Goal: Task Accomplishment & Management: Use online tool/utility

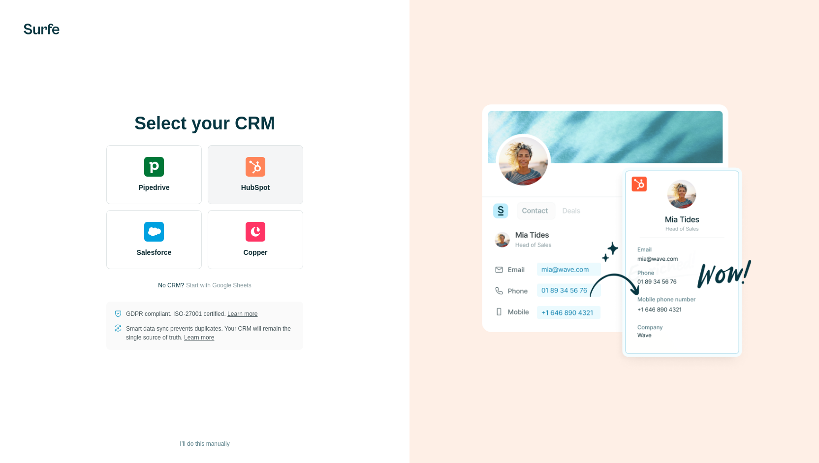
click at [260, 167] on img at bounding box center [256, 167] width 20 height 20
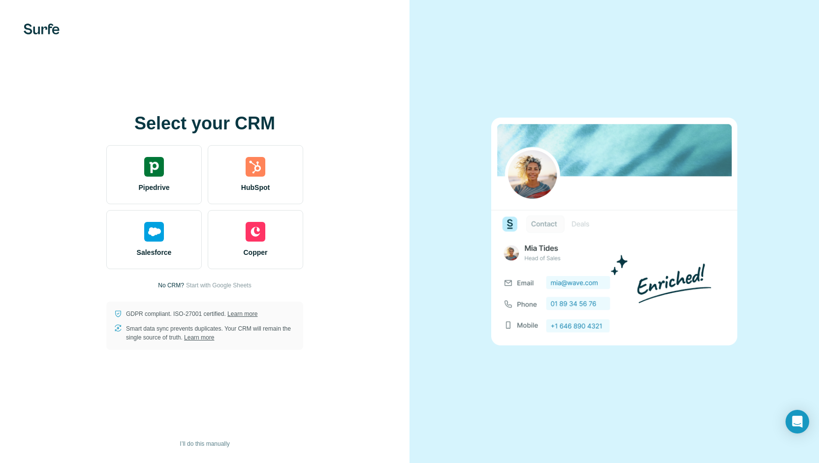
click at [311, 125] on div "Select your CRM Pipedrive HubSpot Salesforce Copper No CRM? Start with Google S…" at bounding box center [205, 232] width 370 height 236
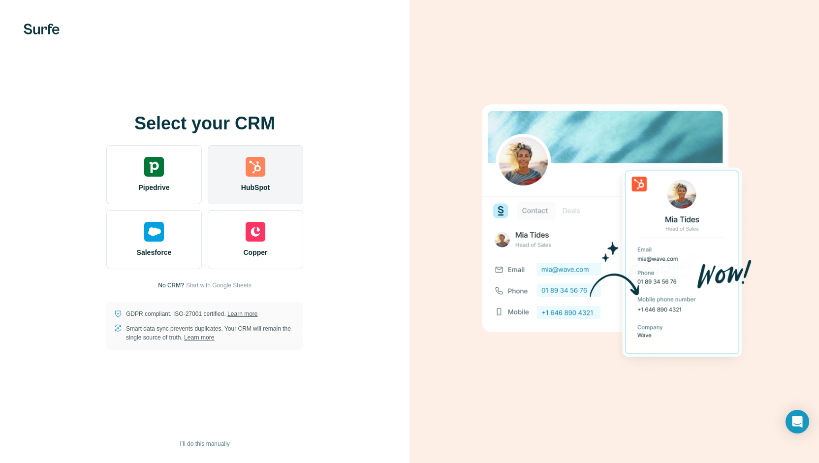
click at [270, 169] on div "HubSpot" at bounding box center [256, 174] width 96 height 59
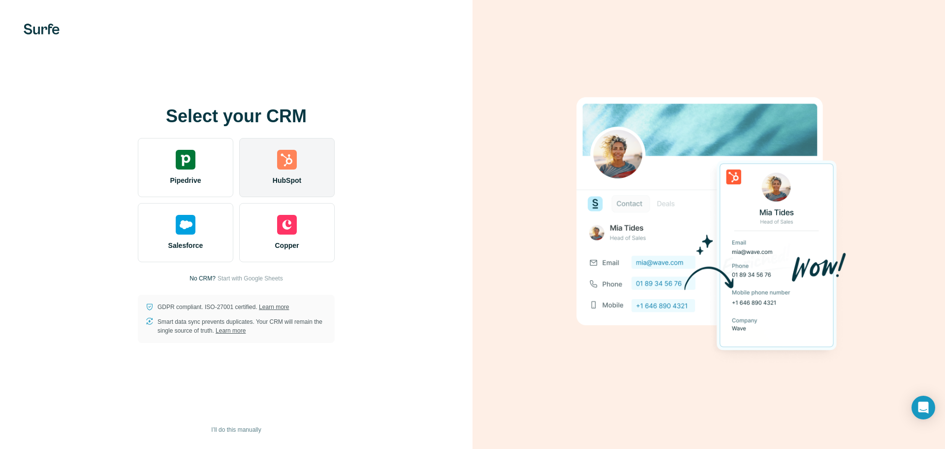
click at [293, 173] on div "HubSpot" at bounding box center [287, 167] width 96 height 59
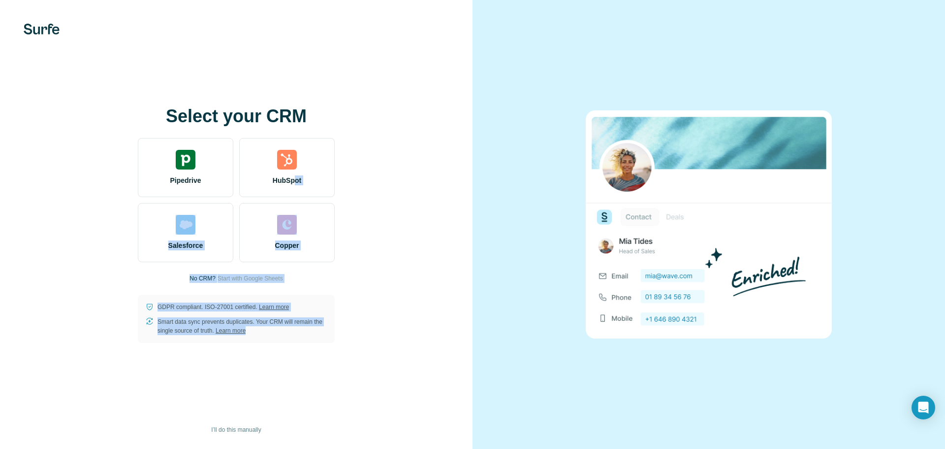
drag, startPoint x: 293, startPoint y: 172, endPoint x: 322, endPoint y: 389, distance: 219.0
click at [322, 389] on div "Select your CRM Pipedrive HubSpot Salesforce Copper No CRM? Start with Google S…" at bounding box center [236, 224] width 473 height 449
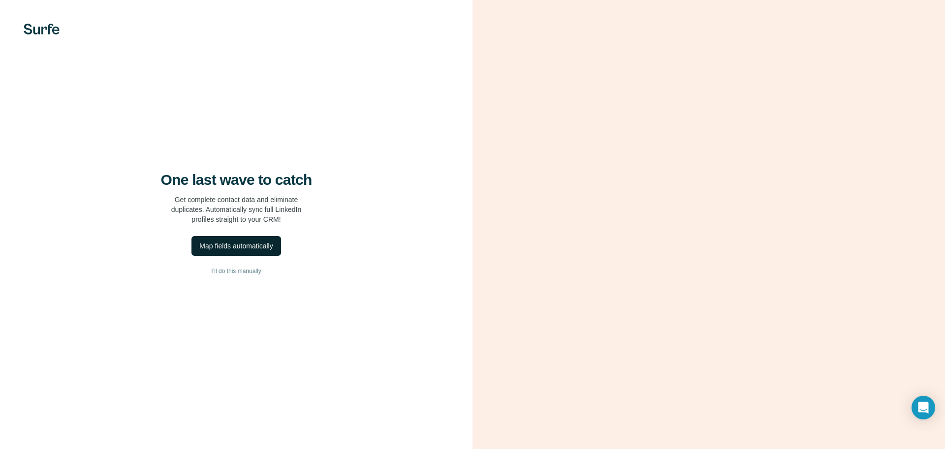
click at [241, 243] on div "Map fields automatically" at bounding box center [235, 246] width 73 height 10
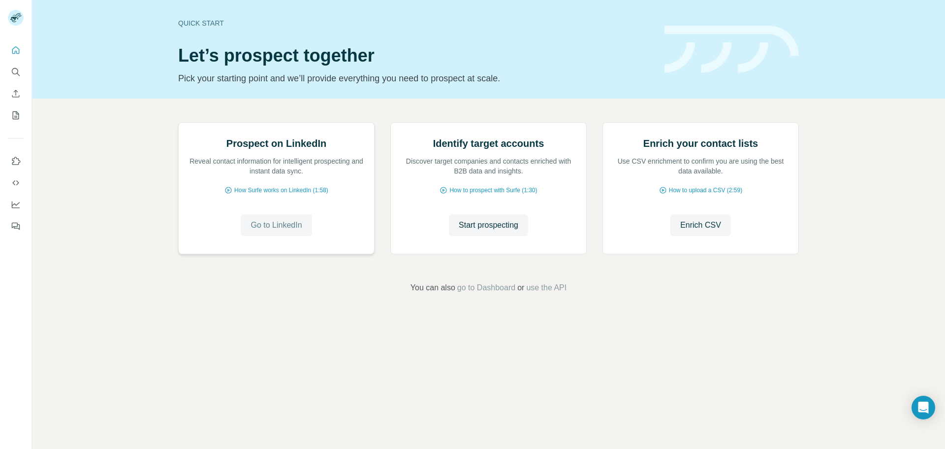
click at [274, 231] on span "Go to LinkedIn" at bounding box center [276, 225] width 51 height 12
